Goal: Task Accomplishment & Management: Use online tool/utility

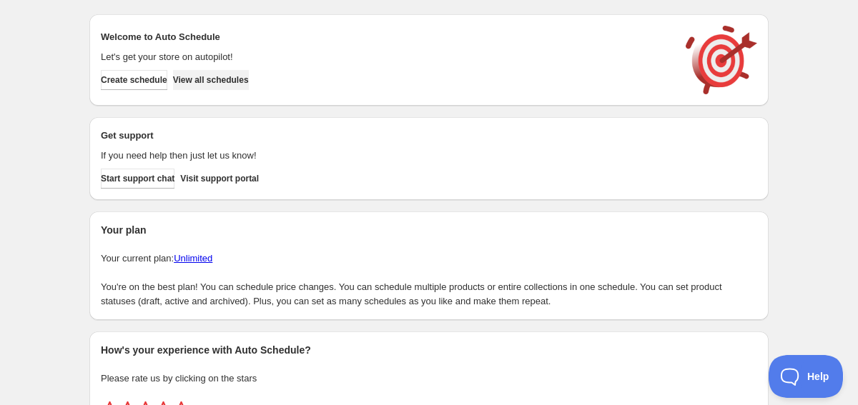
click at [221, 77] on span "View all schedules" at bounding box center [211, 79] width 76 height 11
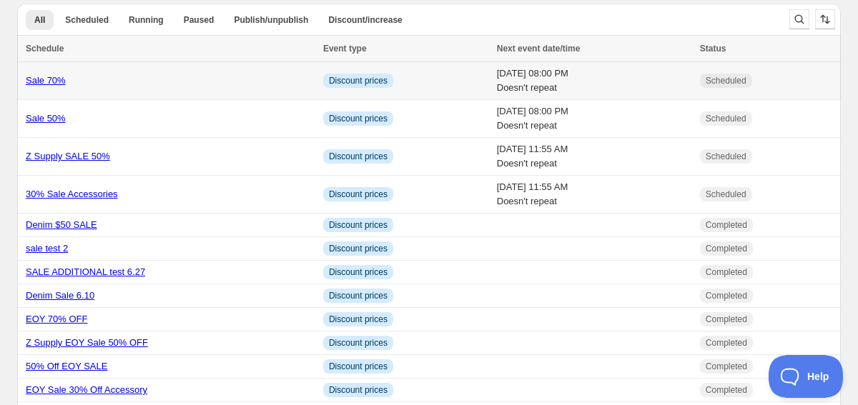
scroll to position [16, 0]
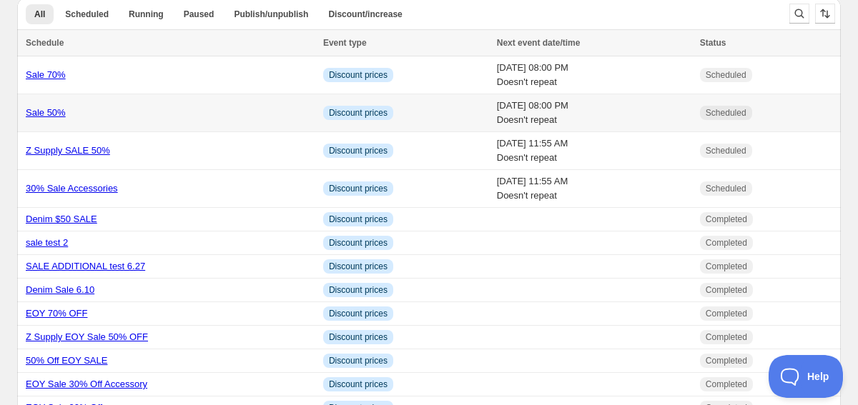
click at [142, 110] on div "Sale 50%" at bounding box center [170, 113] width 289 height 14
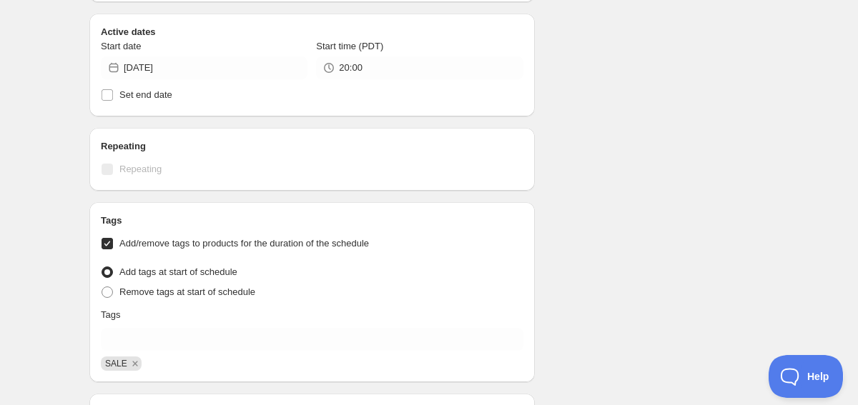
scroll to position [6179, 0]
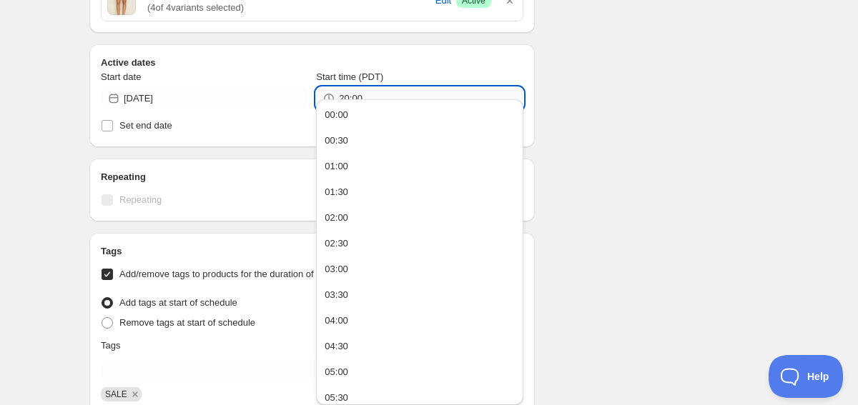
click at [385, 87] on input "20:00" at bounding box center [431, 98] width 184 height 23
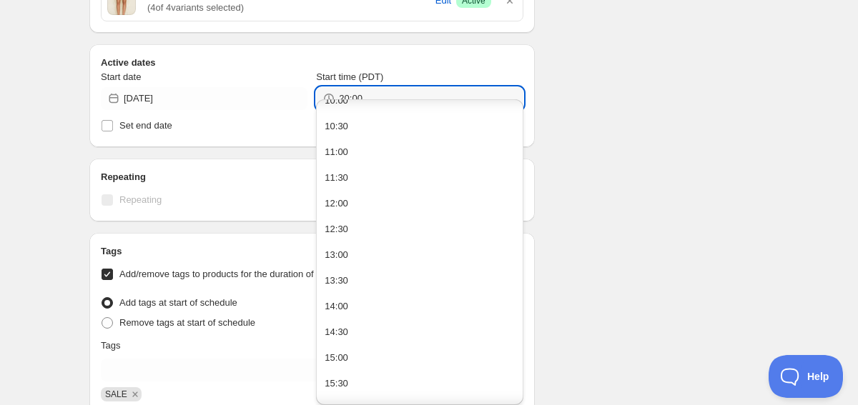
scroll to position [527, 0]
click at [370, 87] on input "20:00" at bounding box center [431, 98] width 184 height 23
type input "11:55"
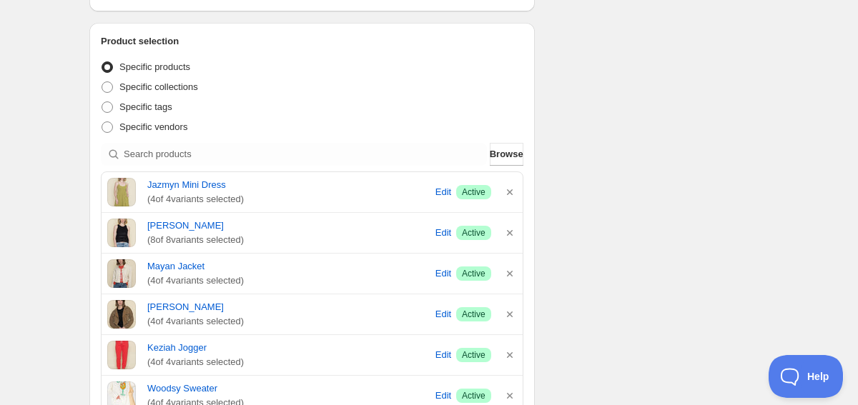
scroll to position [0, 0]
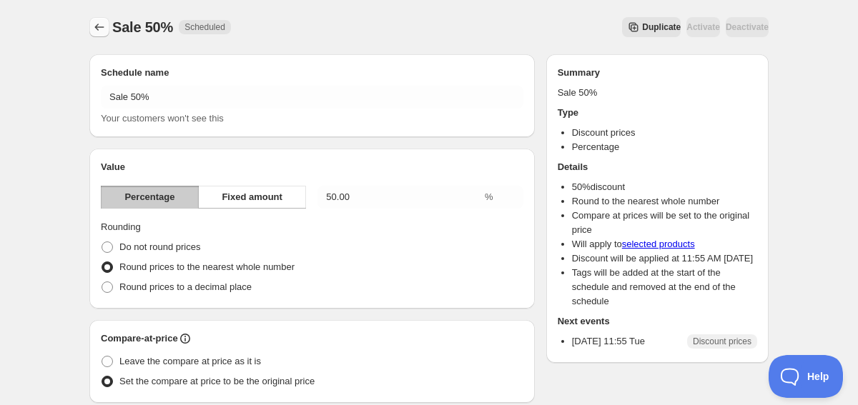
click at [101, 26] on icon "Schedules" at bounding box center [99, 27] width 14 height 14
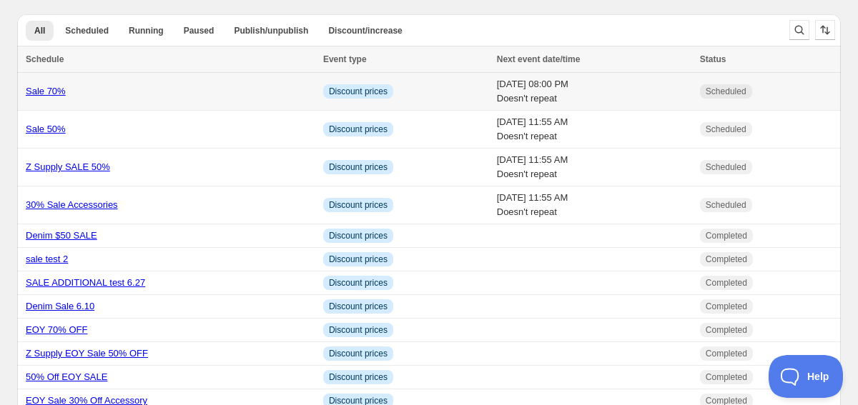
click at [153, 92] on div "Sale 70%" at bounding box center [170, 91] width 289 height 14
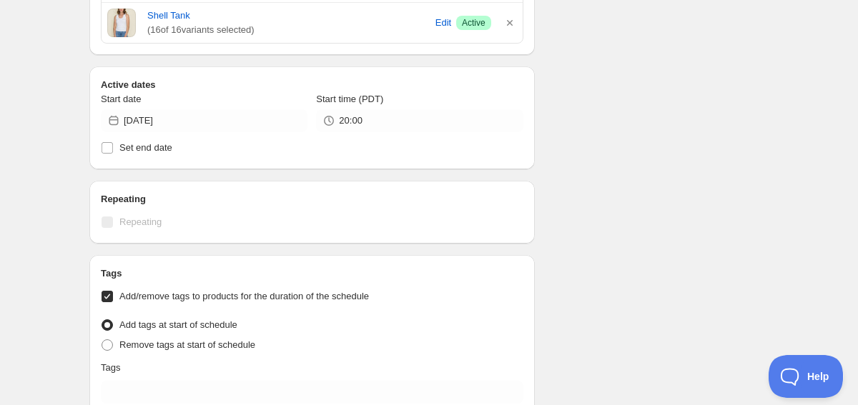
scroll to position [2929, 0]
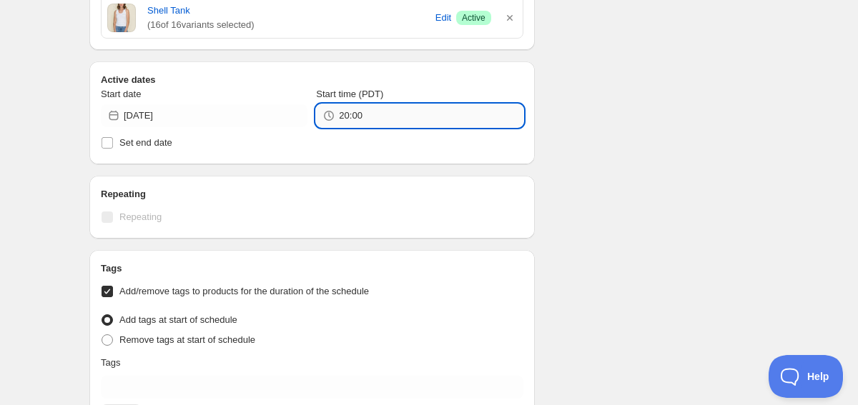
click at [384, 114] on input "20:00" at bounding box center [431, 115] width 184 height 23
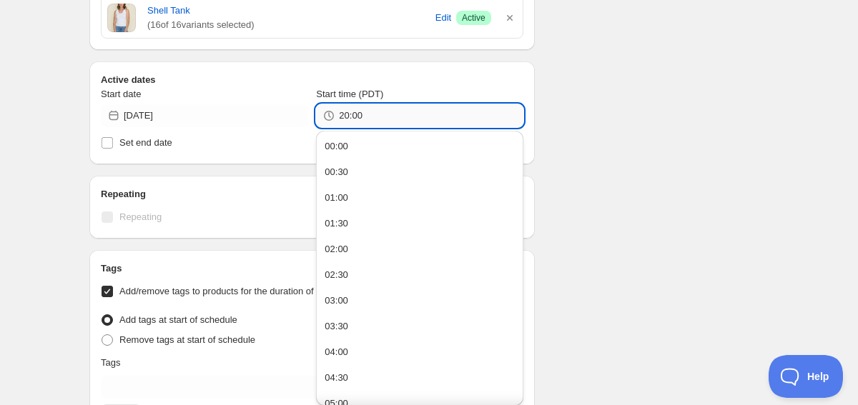
click at [384, 114] on input "20:00" at bounding box center [431, 115] width 184 height 23
type input "11:55"
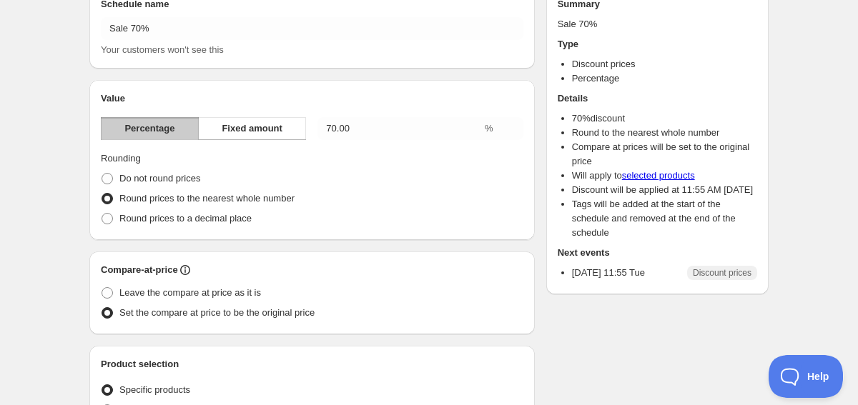
scroll to position [0, 0]
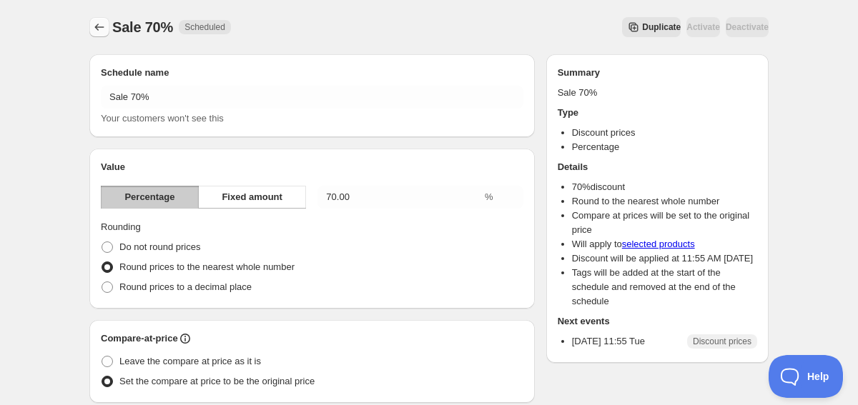
click at [100, 34] on icon "Schedules" at bounding box center [99, 27] width 14 height 14
